Goal: Communication & Community: Ask a question

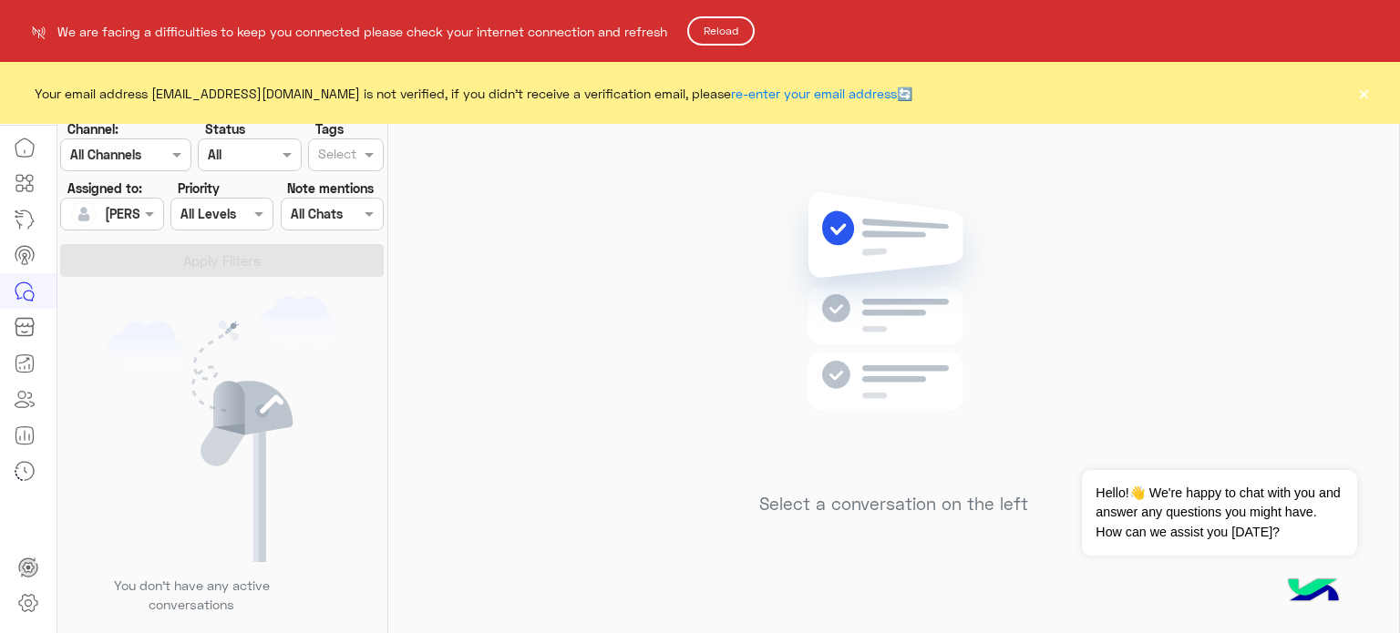
click at [737, 32] on button "Reload" at bounding box center [720, 30] width 67 height 29
